Goal: Find specific page/section: Find specific page/section

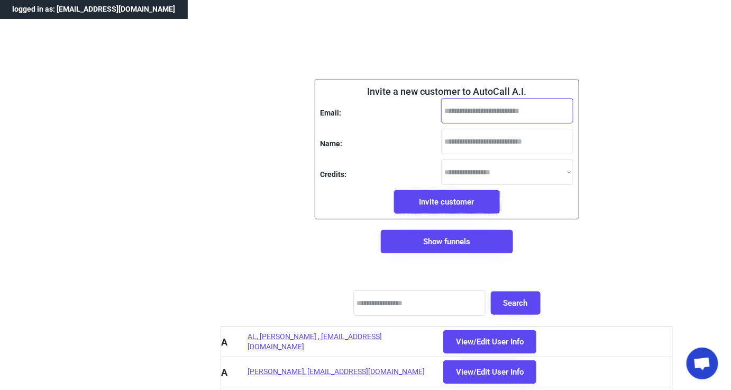
click at [474, 108] on input "email" at bounding box center [507, 110] width 132 height 25
click at [398, 302] on input "input" at bounding box center [420, 302] width 132 height 25
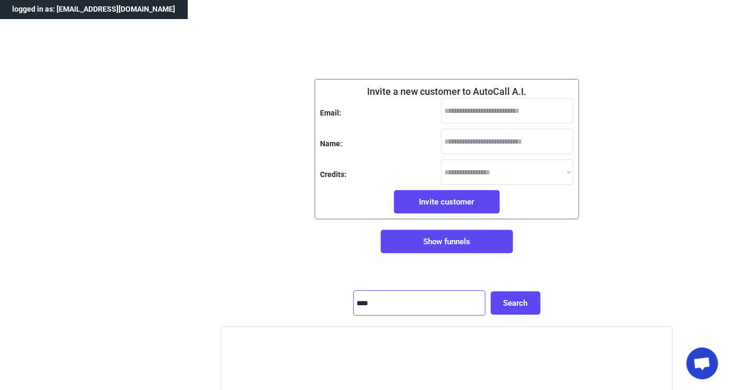
type input "****"
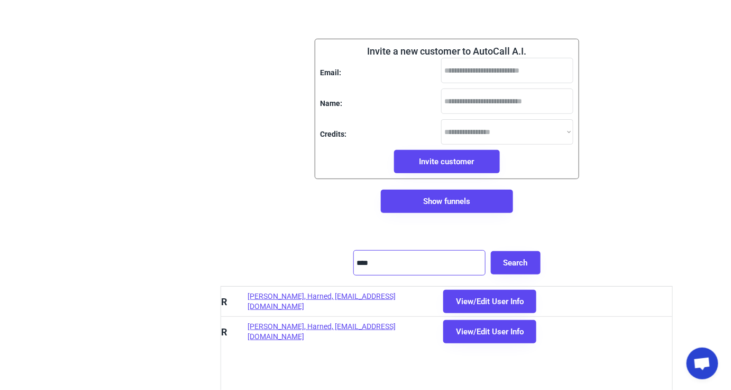
scroll to position [48, 0]
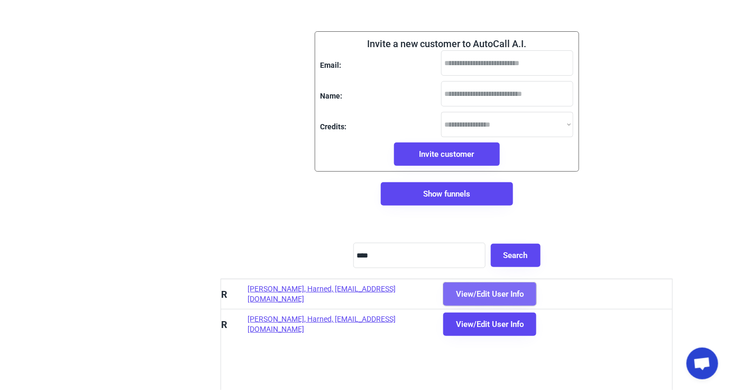
click at [457, 296] on button "View/Edit User Info" at bounding box center [490, 293] width 93 height 23
select select "********"
select select "**********"
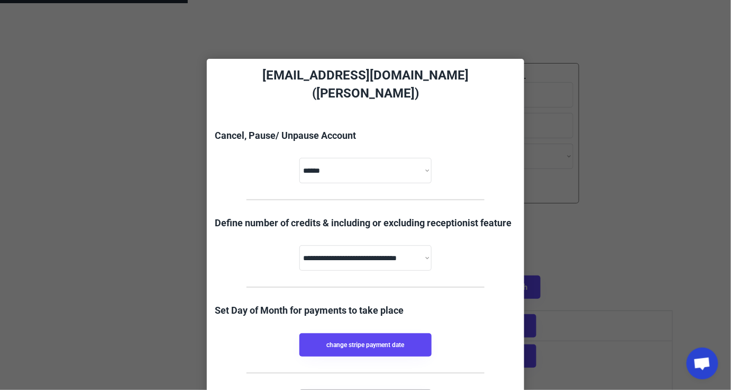
scroll to position [0, 0]
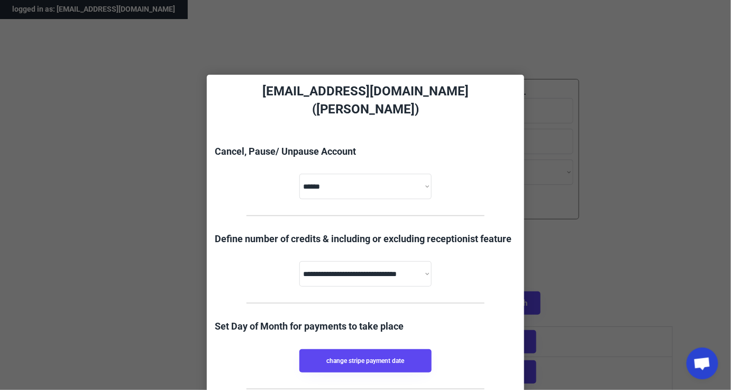
click at [528, 63] on div at bounding box center [365, 195] width 731 height 390
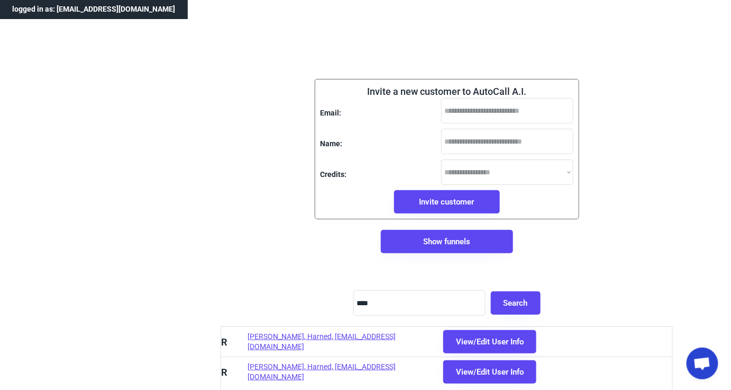
scroll to position [48, 0]
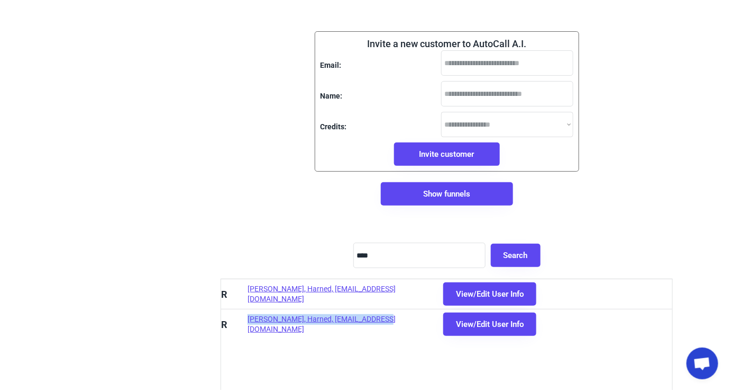
drag, startPoint x: 245, startPoint y: 323, endPoint x: 379, endPoint y: 327, distance: 135.0
click at [379, 327] on div "[PERSON_NAME], Harned, [EMAIL_ADDRESS][DOMAIN_NAME] View/Edit User Info" at bounding box center [446, 324] width 451 height 30
click at [304, 322] on div "[PERSON_NAME], Harned, [EMAIL_ADDRESS][DOMAIN_NAME]" at bounding box center [340, 324] width 185 height 21
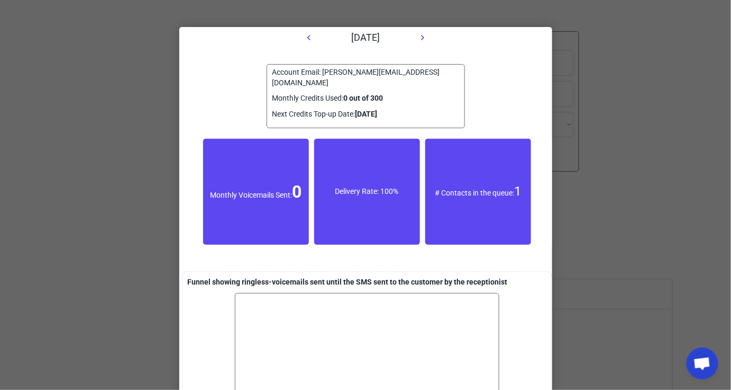
click at [652, 69] on div at bounding box center [365, 195] width 731 height 390
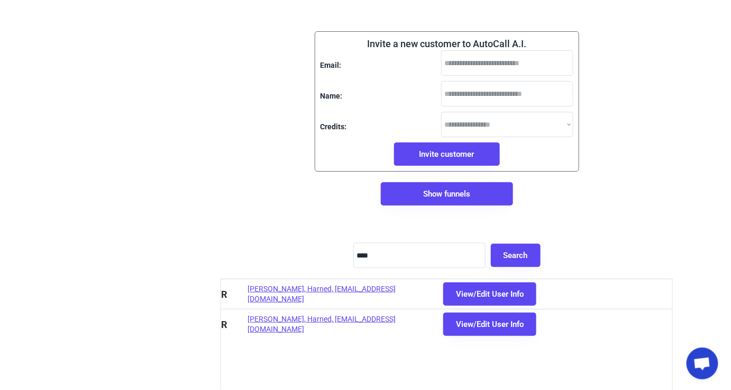
click at [301, 294] on div "[PERSON_NAME], Harned, [EMAIL_ADDRESS][DOMAIN_NAME]" at bounding box center [340, 294] width 185 height 21
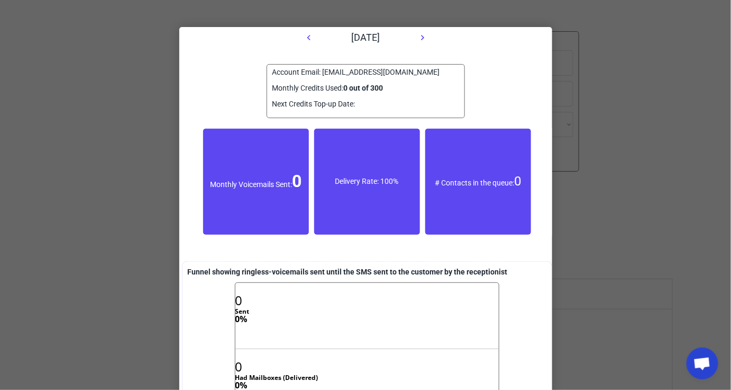
click at [592, 223] on div at bounding box center [365, 195] width 731 height 390
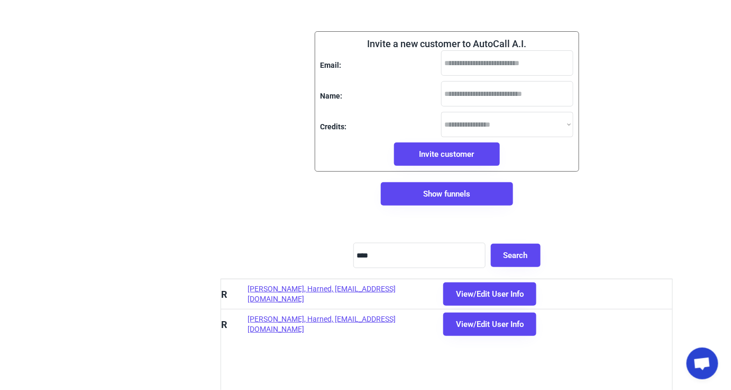
click at [301, 323] on div "[PERSON_NAME], Harned, [EMAIL_ADDRESS][DOMAIN_NAME]" at bounding box center [340, 324] width 185 height 21
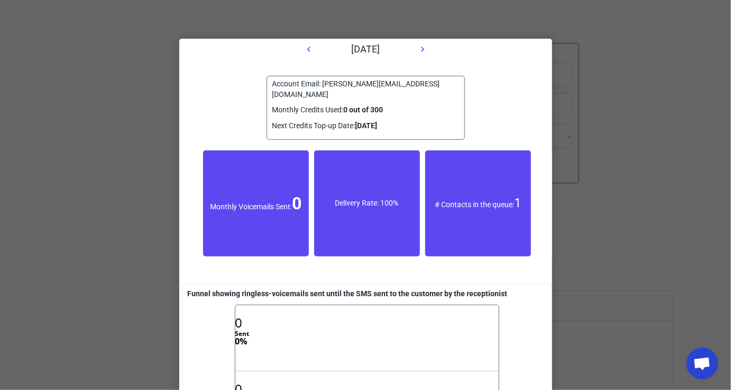
scroll to position [0, 0]
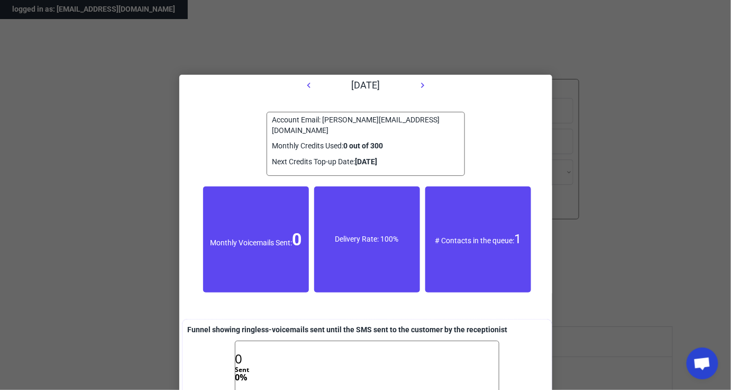
click at [98, 99] on div at bounding box center [365, 195] width 731 height 390
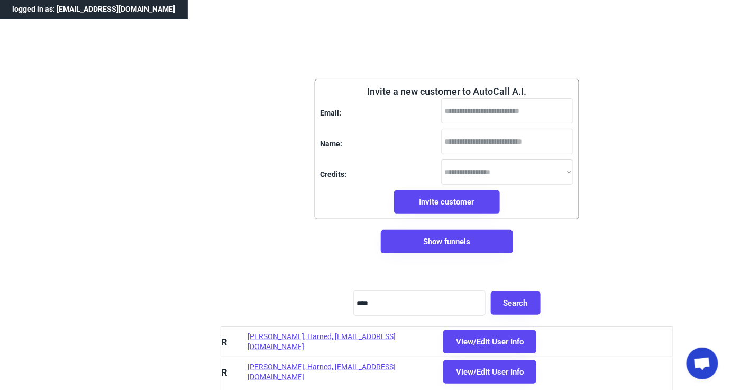
click at [295, 347] on div "[PERSON_NAME], Harned, [EMAIL_ADDRESS][DOMAIN_NAME] View/Edit User Info" at bounding box center [446, 341] width 451 height 30
click at [296, 343] on div "[PERSON_NAME], Harned, [EMAIL_ADDRESS][DOMAIN_NAME]" at bounding box center [340, 341] width 185 height 21
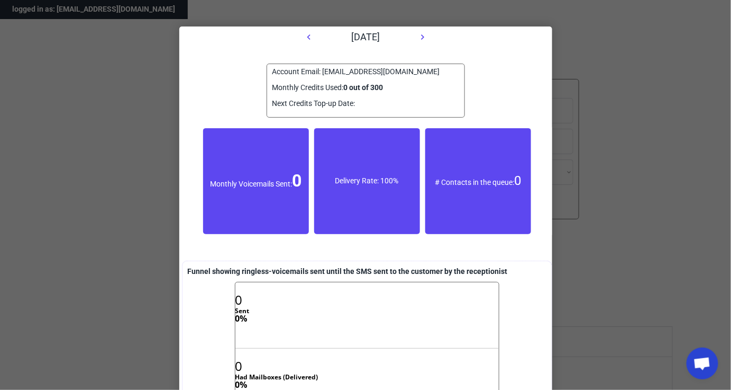
click at [602, 67] on div at bounding box center [365, 195] width 731 height 390
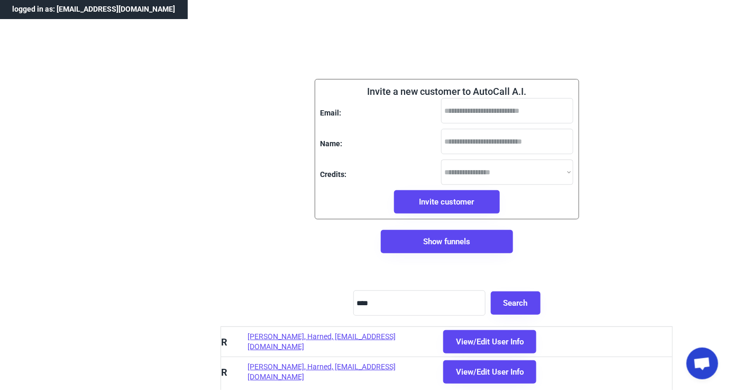
click at [286, 372] on div "[PERSON_NAME], Harned, [EMAIL_ADDRESS][DOMAIN_NAME]" at bounding box center [340, 371] width 185 height 21
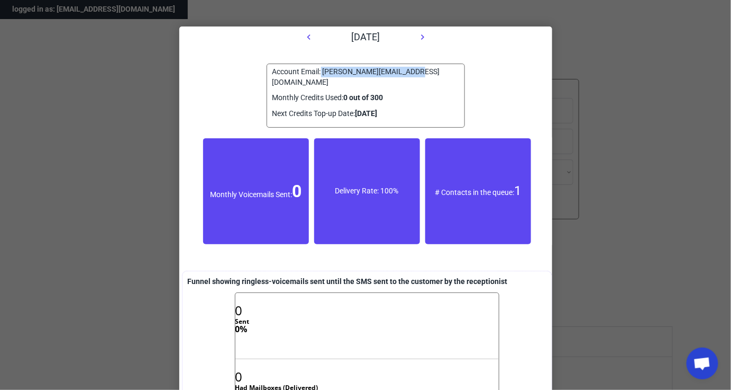
drag, startPoint x: 322, startPoint y: 70, endPoint x: 415, endPoint y: 76, distance: 93.3
click at [415, 76] on div "Account Email: [PERSON_NAME][EMAIL_ADDRESS][DOMAIN_NAME]" at bounding box center [366, 77] width 187 height 21
copy div "[PERSON_NAME][EMAIL_ADDRESS][DOMAIN_NAME]"
